Goal: Task Accomplishment & Management: Complete application form

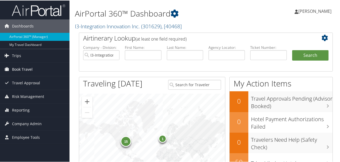
click at [36, 69] on link "Book Travel" at bounding box center [35, 68] width 70 height 13
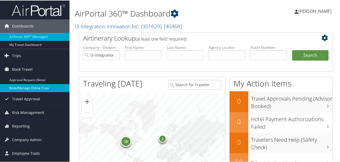
click at [38, 89] on link "Book/Manage Online Trips" at bounding box center [35, 88] width 70 height 8
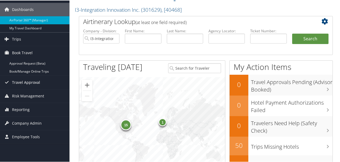
scroll to position [36, 0]
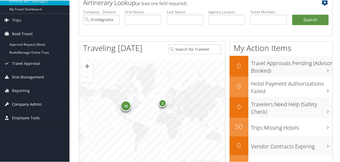
click at [28, 105] on span "Company Admin" at bounding box center [27, 103] width 30 height 13
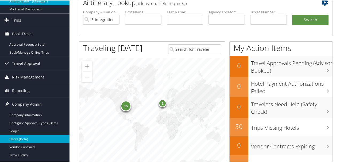
click at [26, 140] on link "Users (Beta)" at bounding box center [35, 139] width 70 height 8
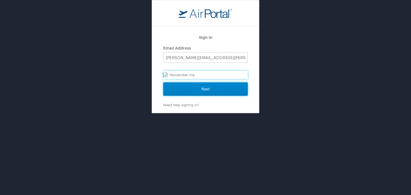
click at [215, 90] on input "Next" at bounding box center [205, 88] width 84 height 13
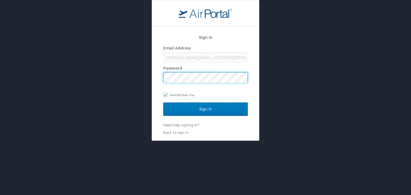
click at [163, 102] on input "Sign In" at bounding box center [205, 108] width 84 height 13
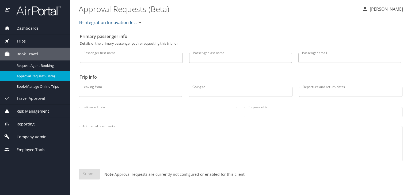
click at [42, 136] on span "Company Admin" at bounding box center [28, 137] width 37 height 6
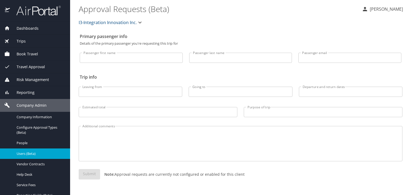
click at [30, 154] on span "Users (Beta)" at bounding box center [40, 153] width 47 height 5
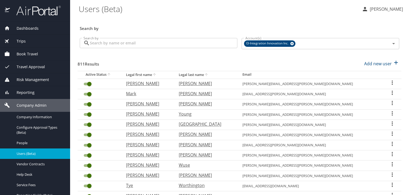
click at [123, 47] on input "Search by" at bounding box center [163, 43] width 147 height 10
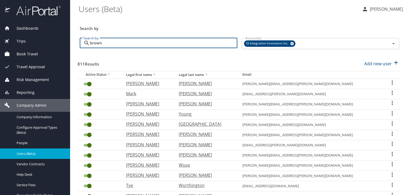
type input "brown"
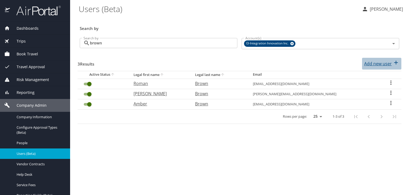
click at [380, 62] on p "Add new user" at bounding box center [378, 63] width 28 height 6
select select "US"
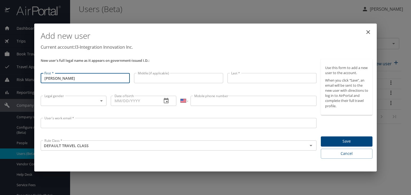
type input "Michael"
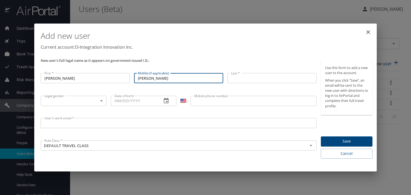
type input "J"
type input "Jamal"
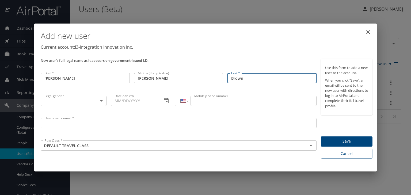
type input "Brown"
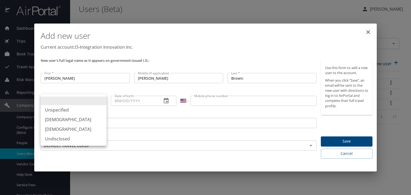
click at [64, 102] on body "Dashboards AirPortal 360™ Manager My Travel Dashboard Trips Airtinerary® Lookup…" at bounding box center [205, 97] width 411 height 195
click at [69, 117] on li "Male" at bounding box center [74, 120] width 66 height 10
type input "Male"
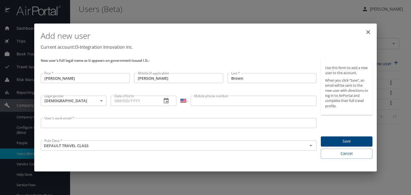
click at [216, 98] on input "Mobile phone number" at bounding box center [253, 101] width 126 height 10
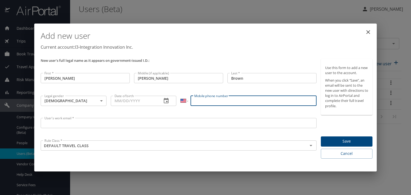
paste input "(704) 840-2731"
type input "(704) 840-2731"
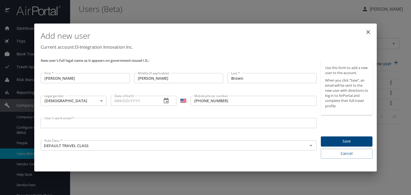
click at [119, 102] on input "Date of birth" at bounding box center [134, 101] width 47 height 10
paste input "06/23/1995"
type input "06/23/1995"
click at [81, 125] on input "User's work email *" at bounding box center [179, 123] width 276 height 10
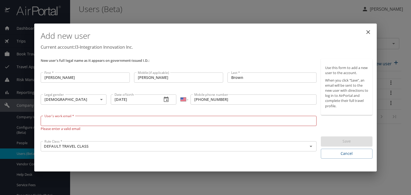
click at [82, 121] on input "User's work email *" at bounding box center [179, 121] width 276 height 10
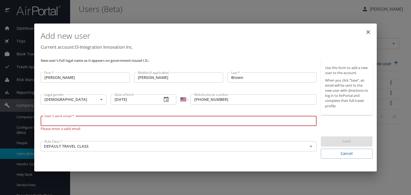
paste input "michael.brown2@i3-corps.com"
type input "michael.brown2@i3-corps.com"
click at [343, 126] on div "Use this form to add a new user to the account. When you click “Save”, an email…" at bounding box center [347, 109] width 52 height 100
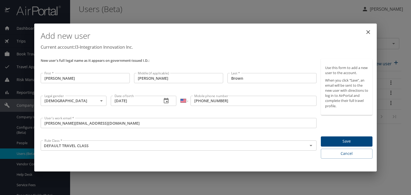
click at [348, 140] on span "Save" at bounding box center [346, 141] width 43 height 7
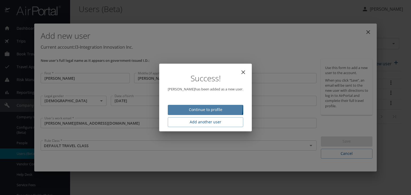
click at [198, 107] on span "Continue to profile" at bounding box center [205, 109] width 67 height 7
select select "US"
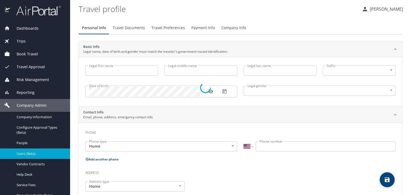
type input "Michael"
type input "Jamal"
type input "Brown"
type input "Male"
select select "US"
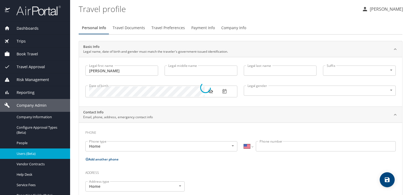
select select "US"
